Goal: Find specific page/section

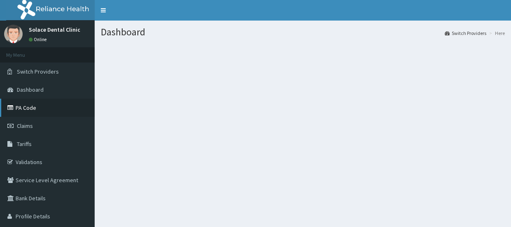
click at [48, 104] on link "PA Code" at bounding box center [47, 108] width 95 height 18
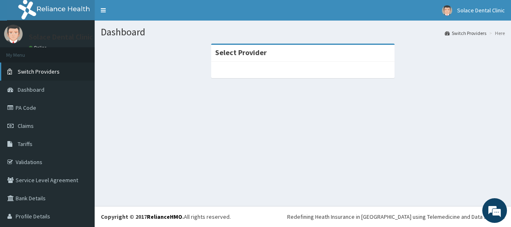
click at [62, 71] on link "Switch Providers" at bounding box center [47, 72] width 95 height 18
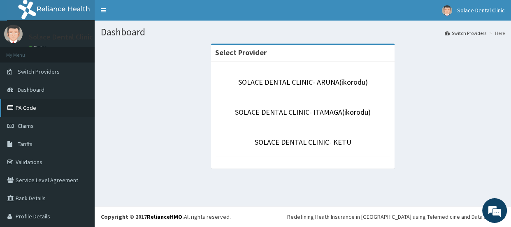
click at [70, 105] on link "PA Code" at bounding box center [47, 108] width 95 height 18
